Goal: Task Accomplishment & Management: Complete application form

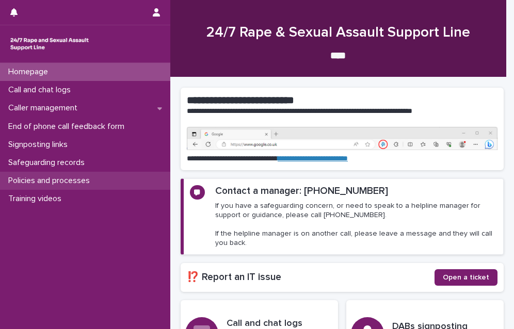
click at [73, 180] on p "Policies and processes" at bounding box center [51, 181] width 94 height 10
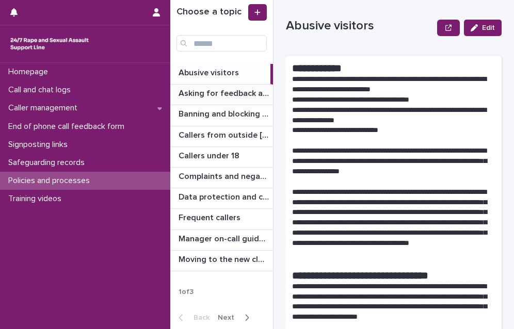
click at [217, 93] on p "Asking for feedback and demographic data" at bounding box center [225, 93] width 92 height 12
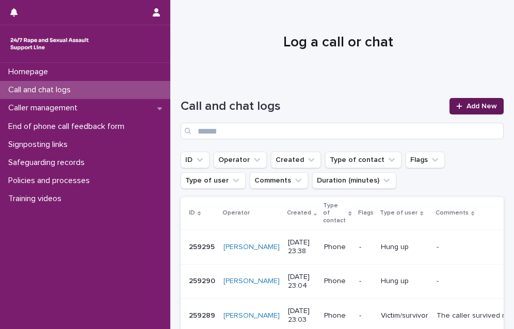
click at [456, 107] on icon at bounding box center [459, 106] width 6 height 7
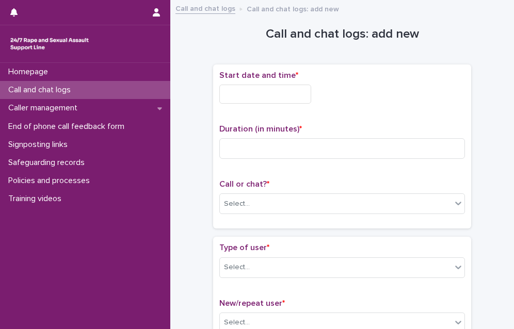
click at [266, 93] on input "text" at bounding box center [265, 94] width 92 height 19
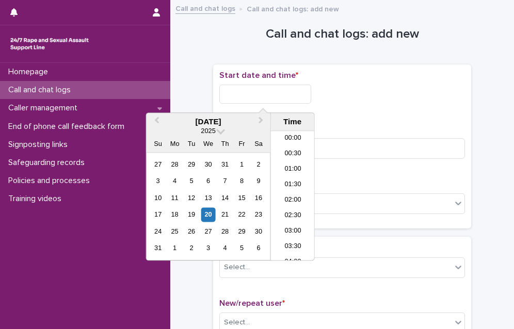
scroll to position [454, 0]
click at [288, 178] on li "16:00" at bounding box center [293, 180] width 44 height 15
click at [279, 98] on input "**********" at bounding box center [265, 94] width 92 height 19
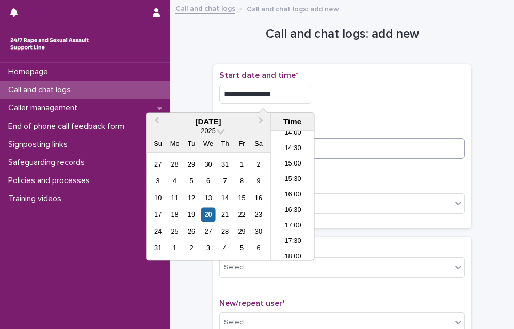
type input "**********"
drag, startPoint x: 337, startPoint y: 149, endPoint x: 329, endPoint y: 149, distance: 7.8
click at [338, 149] on input at bounding box center [342, 148] width 246 height 21
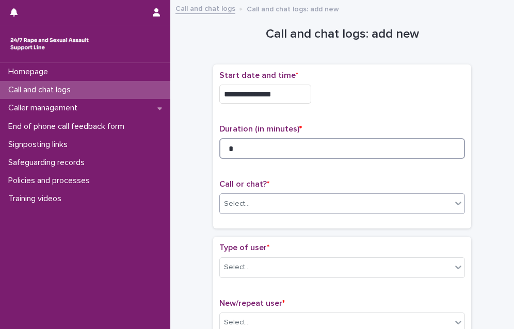
type input "*"
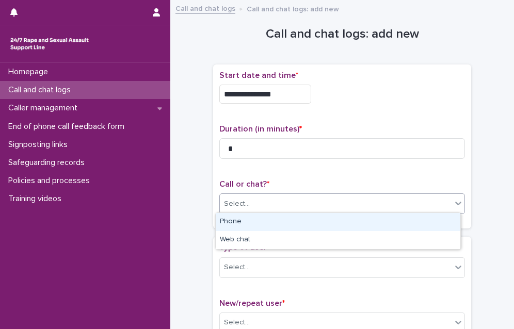
drag, startPoint x: 336, startPoint y: 202, endPoint x: 313, endPoint y: 229, distance: 35.4
click at [333, 205] on div "Select..." at bounding box center [336, 204] width 232 height 17
click at [295, 219] on div "Phone" at bounding box center [338, 222] width 245 height 18
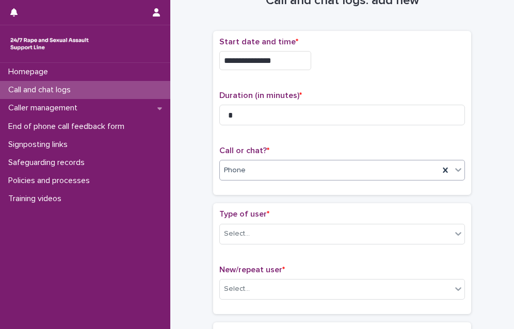
scroll to position [52, 0]
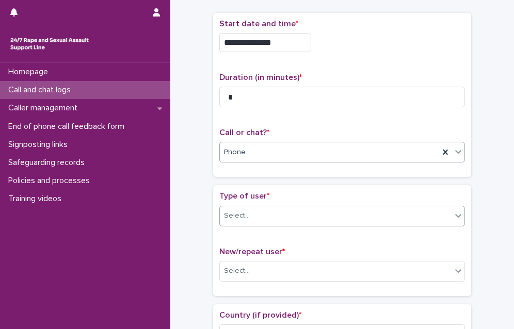
click at [265, 212] on div "Select..." at bounding box center [336, 215] width 232 height 17
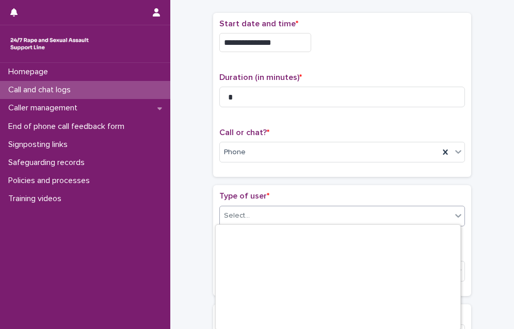
scroll to position [166, 0]
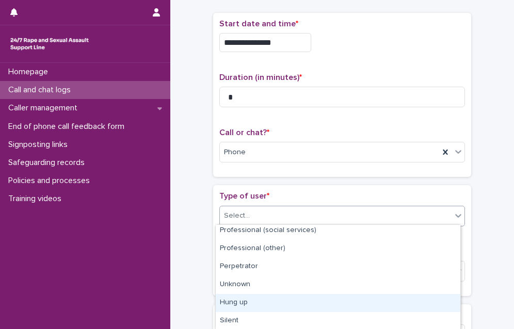
click at [244, 306] on div "Hung up" at bounding box center [338, 303] width 245 height 18
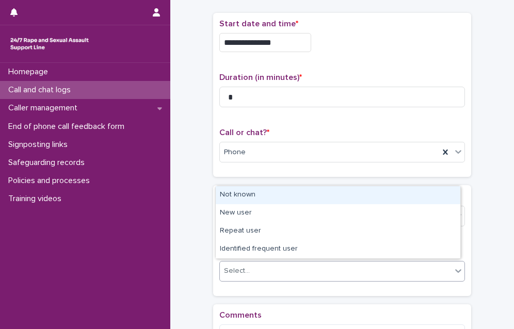
click at [255, 273] on div "Select..." at bounding box center [336, 271] width 232 height 17
click at [260, 196] on div "Not known" at bounding box center [338, 195] width 245 height 18
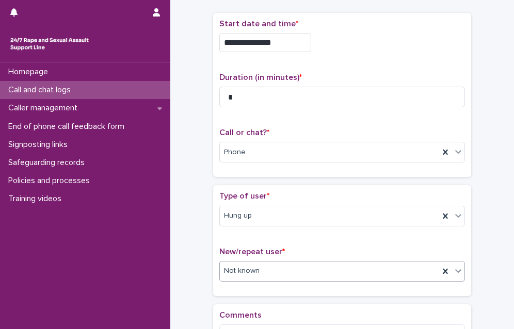
scroll to position [155, 0]
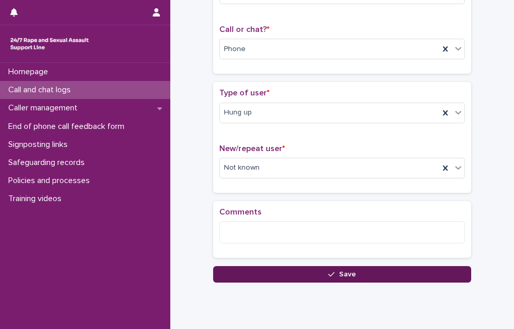
click at [274, 273] on button "Save" at bounding box center [342, 274] width 258 height 17
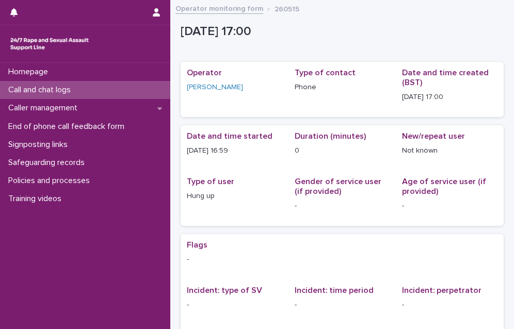
click at [51, 89] on p "Call and chat logs" at bounding box center [41, 90] width 75 height 10
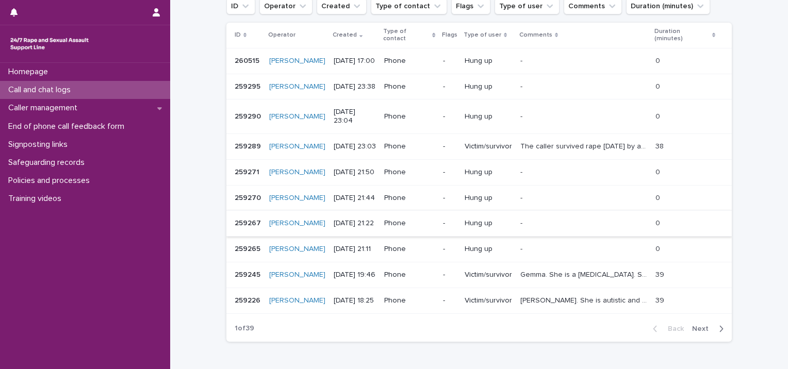
scroll to position [293, 0]
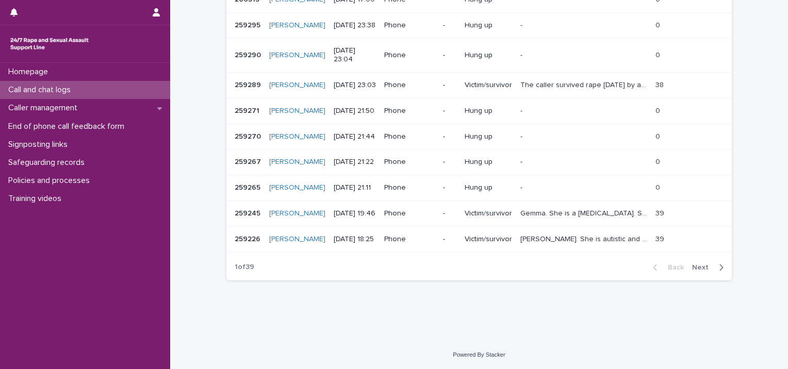
click at [513, 264] on button "Next" at bounding box center [710, 267] width 44 height 9
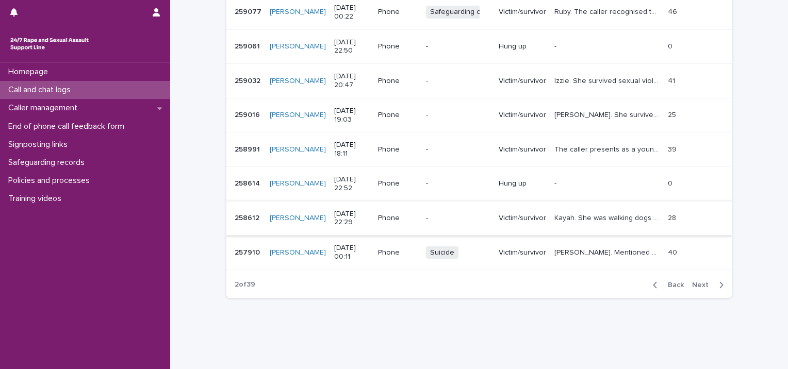
scroll to position [293, 0]
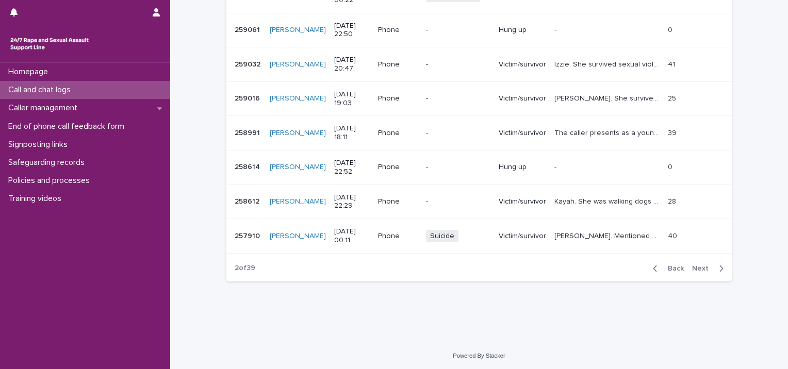
click at [513, 270] on span "Next" at bounding box center [703, 268] width 23 height 7
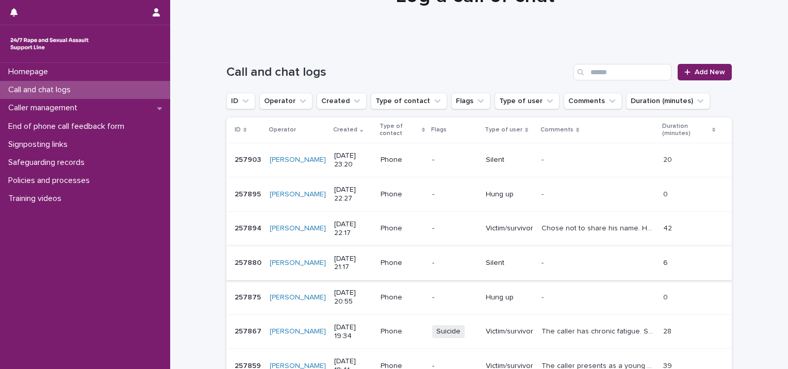
scroll to position [103, 0]
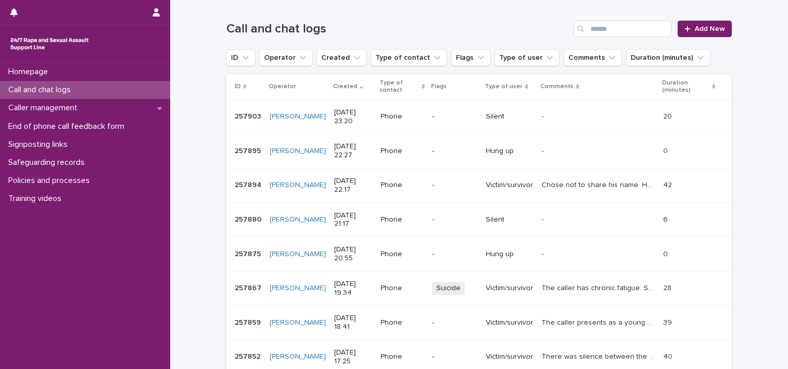
click at [513, 186] on p "Chose not to share his name. He survived sexual harassment, including sexual as…" at bounding box center [600, 184] width 116 height 11
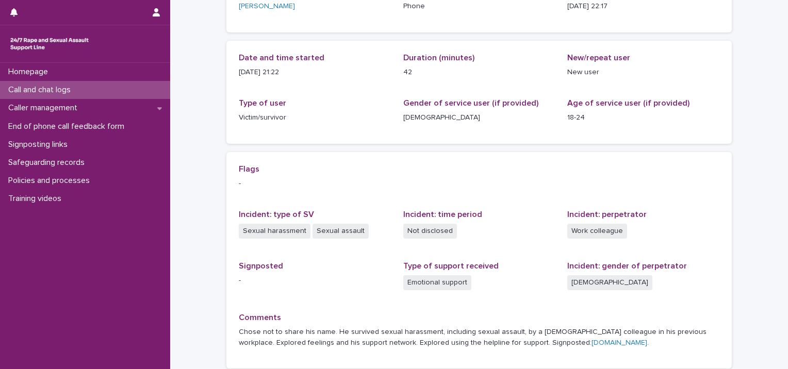
scroll to position [189, 0]
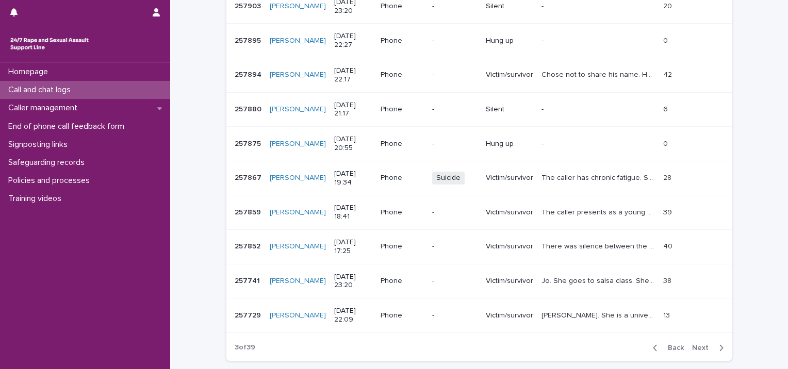
scroll to position [293, 0]
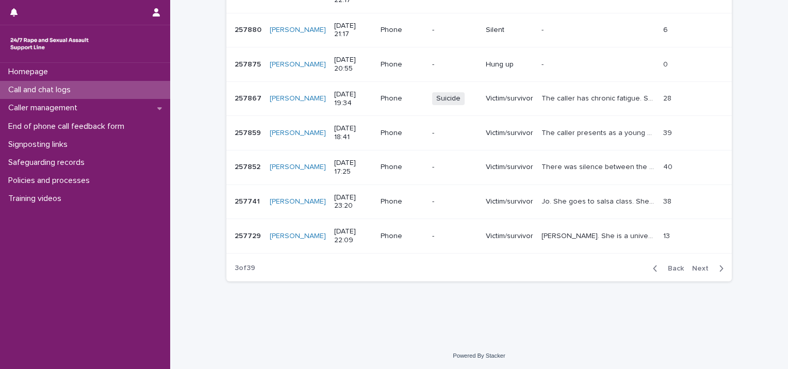
click at [513, 269] on span "Next" at bounding box center [703, 268] width 23 height 7
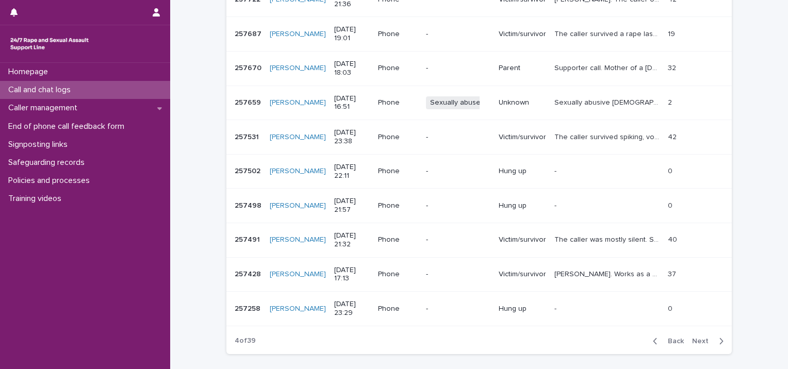
scroll to position [293, 0]
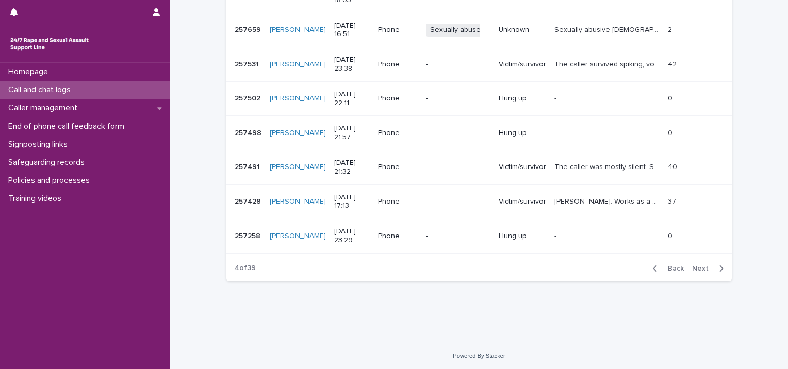
click at [513, 266] on span "Next" at bounding box center [703, 268] width 23 height 7
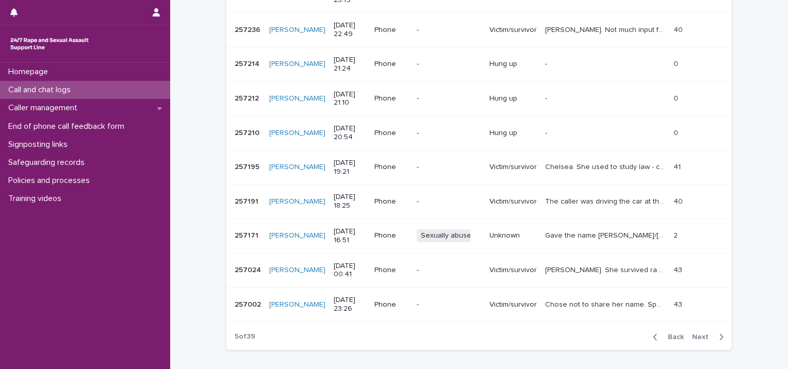
scroll to position [293, 0]
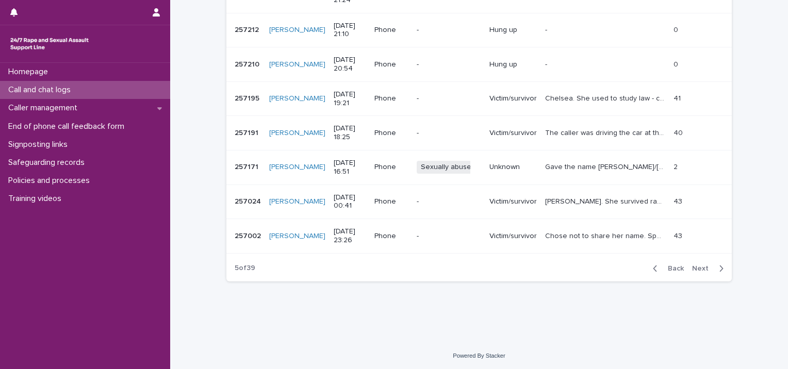
click at [513, 268] on span "Next" at bounding box center [703, 268] width 23 height 7
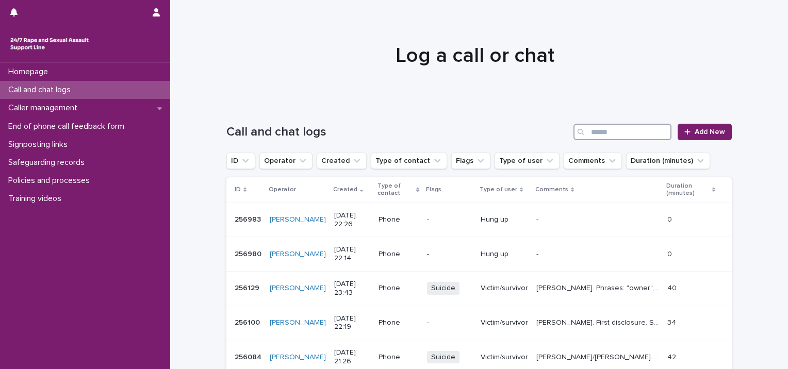
click at [513, 130] on input "Search" at bounding box center [623, 132] width 98 height 17
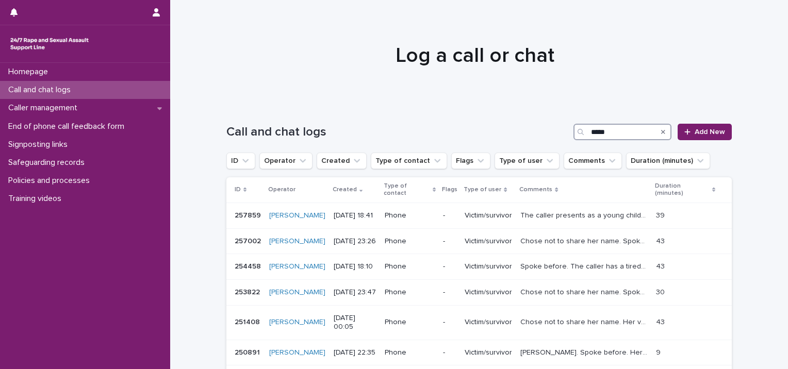
drag, startPoint x: 619, startPoint y: 129, endPoint x: 493, endPoint y: 114, distance: 126.3
click at [493, 114] on div "Call and chat logs ***** Add New" at bounding box center [479, 128] width 506 height 50
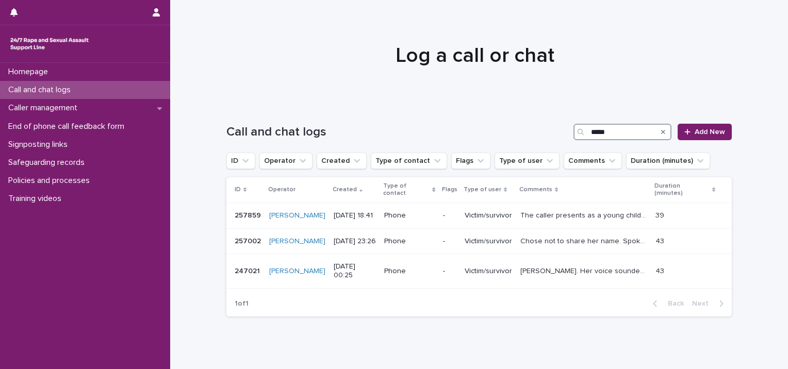
type input "*****"
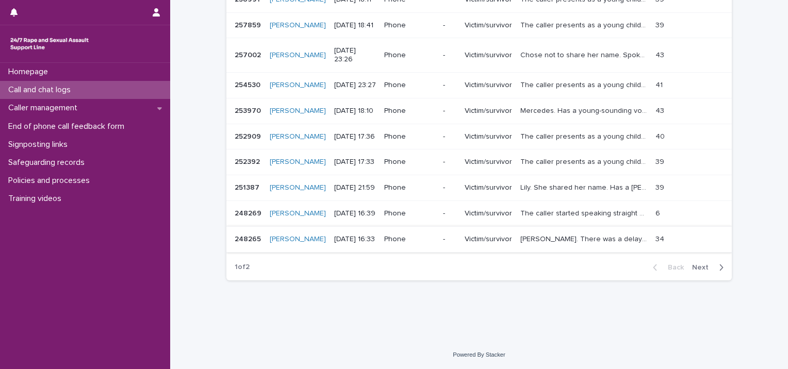
scroll to position [258, 0]
click at [513, 271] on span "Next" at bounding box center [703, 267] width 23 height 7
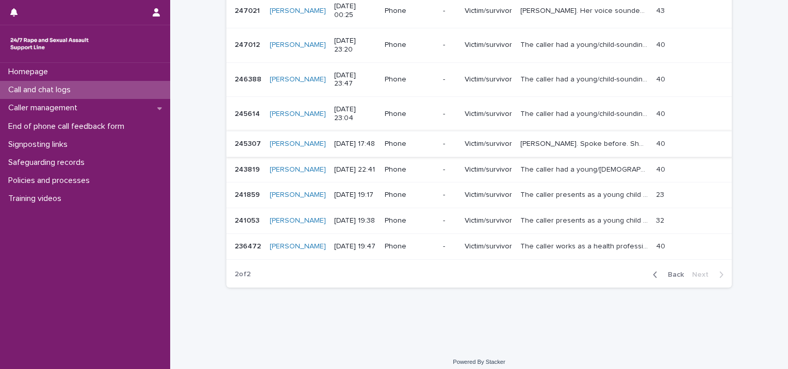
scroll to position [293, 0]
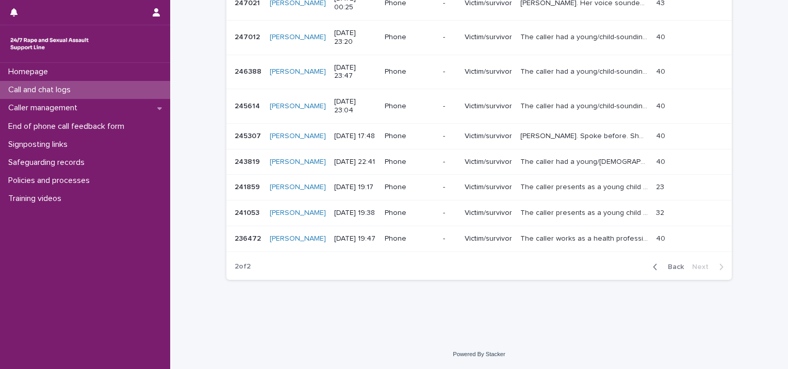
click at [513, 263] on button "Back" at bounding box center [666, 267] width 43 height 9
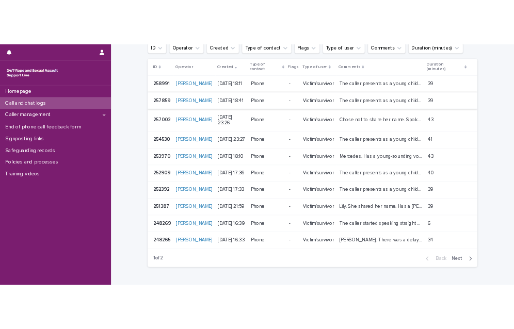
scroll to position [138, 0]
